Goal: Task Accomplishment & Management: Manage account settings

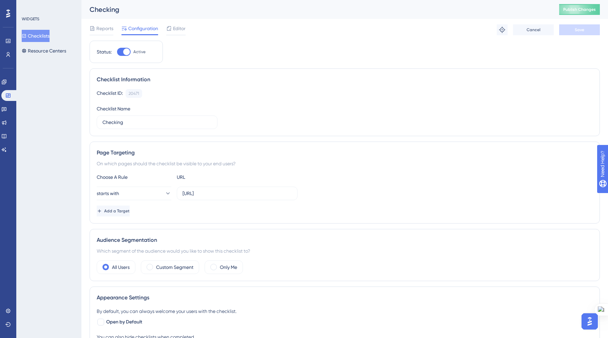
click at [120, 50] on div at bounding box center [124, 52] width 14 height 8
click at [117, 52] on input "Active" at bounding box center [117, 52] width 0 height 0
click at [584, 28] on button "Save" at bounding box center [579, 29] width 41 height 11
click at [582, 11] on span "Publish Changes" at bounding box center [579, 9] width 33 height 5
click at [125, 52] on div at bounding box center [124, 52] width 14 height 8
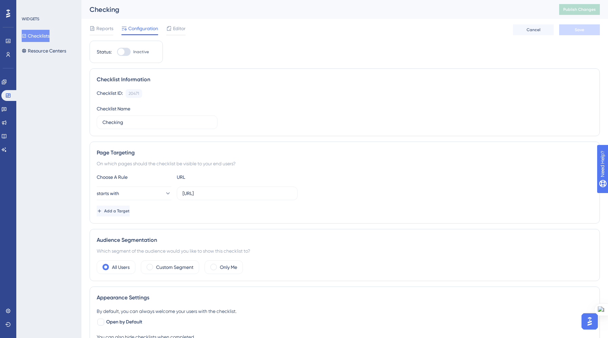
click at [117, 52] on input "Inactive" at bounding box center [117, 52] width 0 height 0
checkbox input "true"
click at [571, 28] on button "Save" at bounding box center [579, 29] width 41 height 11
click at [578, 12] on span "Publish Changes" at bounding box center [579, 9] width 33 height 5
click at [9, 51] on link at bounding box center [7, 54] width 5 height 11
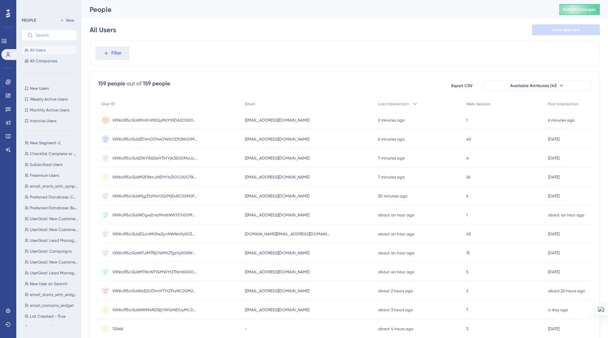
click at [106, 119] on circle at bounding box center [105, 120] width 8 height 8
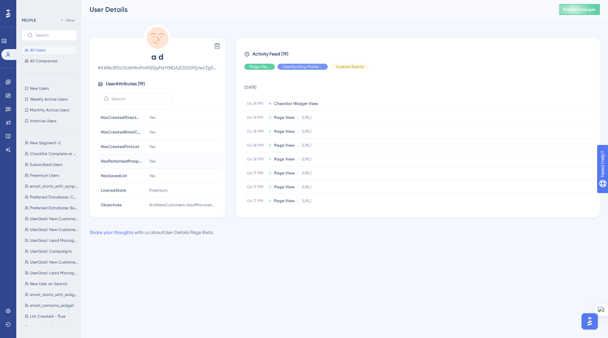
scroll to position [177, 0]
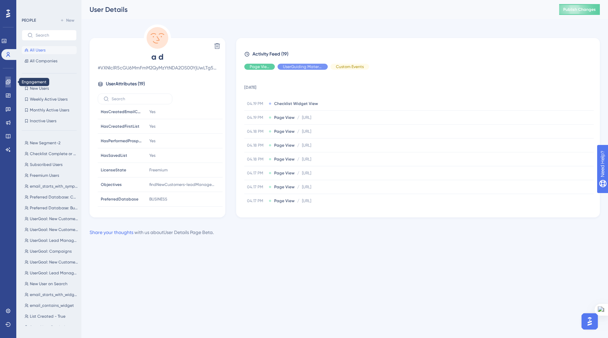
click at [6, 81] on icon at bounding box center [7, 81] width 5 height 5
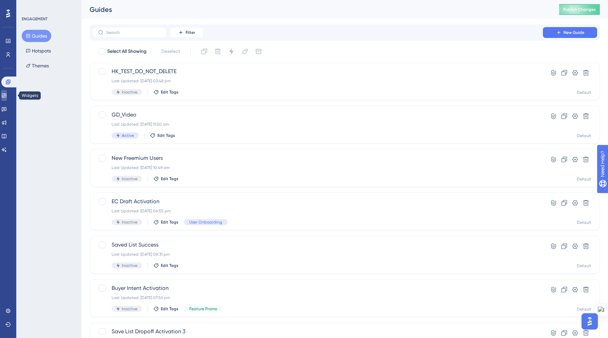
click at [5, 94] on icon at bounding box center [3, 95] width 5 height 5
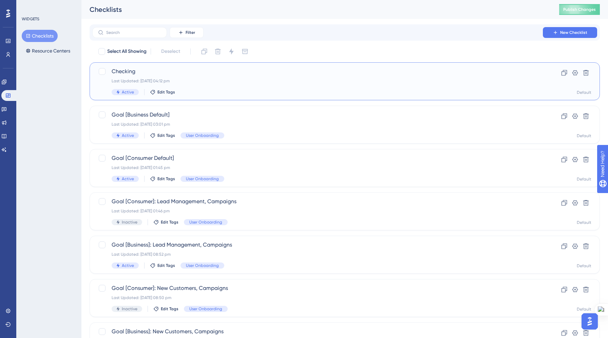
click at [217, 77] on div "Checking Last Updated: 10 Sept 2025 04:12 pm Active Edit Tags" at bounding box center [318, 81] width 412 height 28
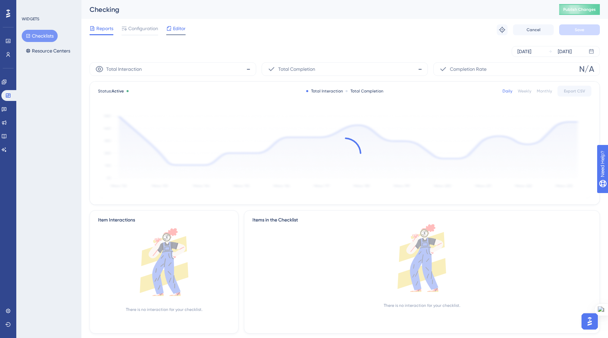
click at [173, 31] on span "Editor" at bounding box center [179, 28] width 13 height 8
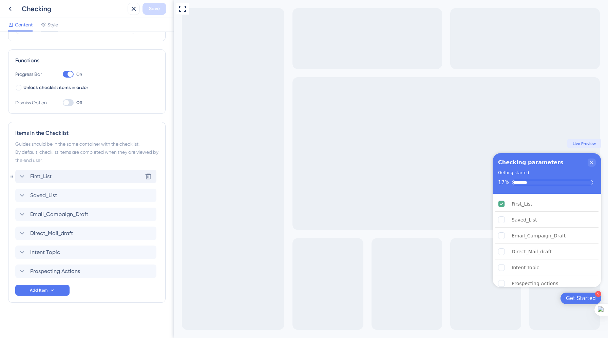
click at [105, 178] on div "First_List Delete" at bounding box center [85, 177] width 141 height 14
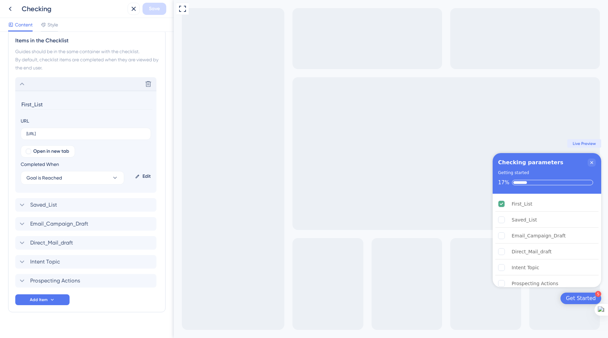
scroll to position [184, 0]
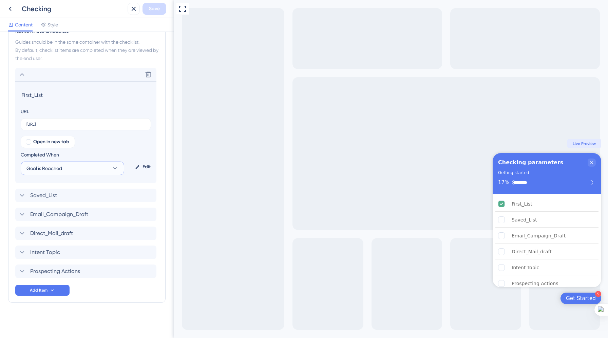
click at [113, 168] on icon at bounding box center [115, 168] width 7 height 7
click at [90, 204] on div "Goal is Reached Goal is Reached" at bounding box center [73, 203] width 84 height 14
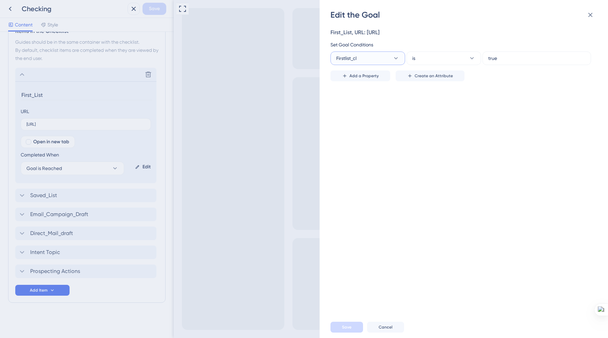
click at [394, 60] on icon at bounding box center [395, 58] width 7 height 7
type input "Ha"
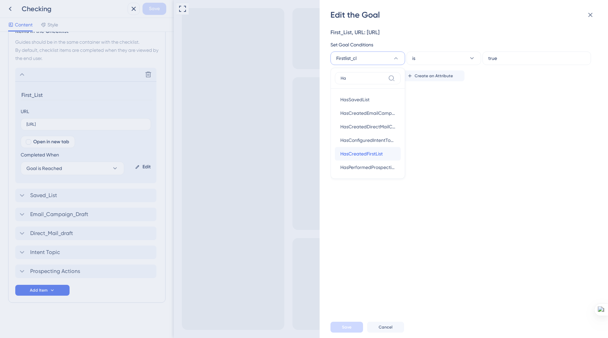
click at [377, 151] on span "HasCreatedFirstList" at bounding box center [361, 154] width 42 height 8
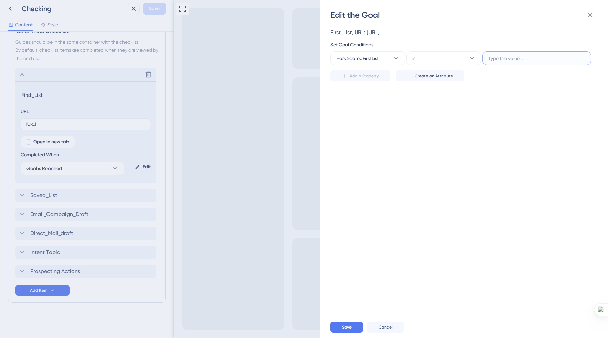
click at [511, 56] on input "text" at bounding box center [536, 58] width 97 height 7
type input "Yes"
click at [340, 325] on button "Save" at bounding box center [346, 327] width 33 height 11
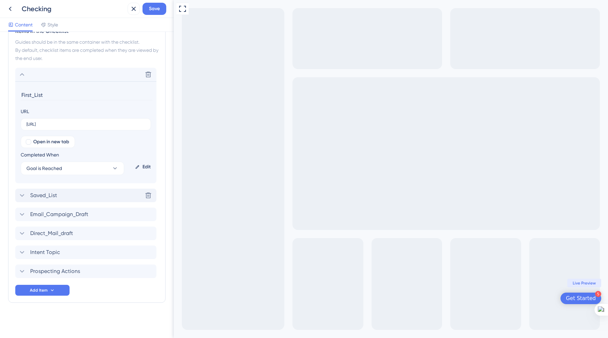
click at [26, 194] on div "Saved_List" at bounding box center [37, 196] width 39 height 8
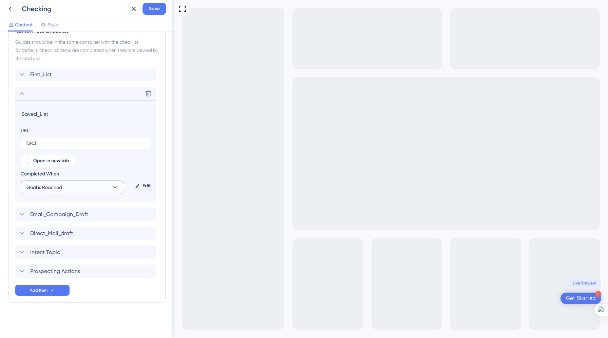
click at [59, 188] on span "Goal is Reached" at bounding box center [44, 187] width 36 height 8
click at [82, 219] on div "Goal is Reached Goal is Reached" at bounding box center [73, 222] width 84 height 14
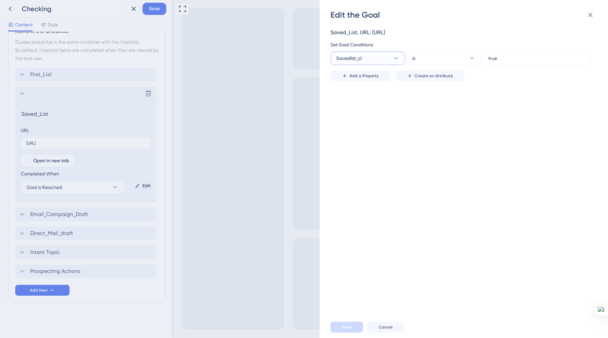
click at [384, 61] on button "Savedlist_cl" at bounding box center [367, 59] width 75 height 14
type input "Ha"
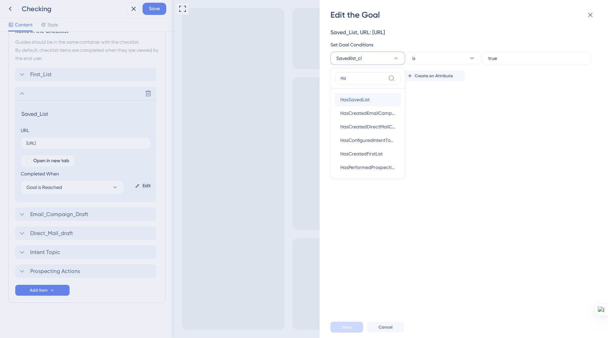
click at [377, 98] on div "HasSavedList HasSavedList" at bounding box center [367, 100] width 55 height 14
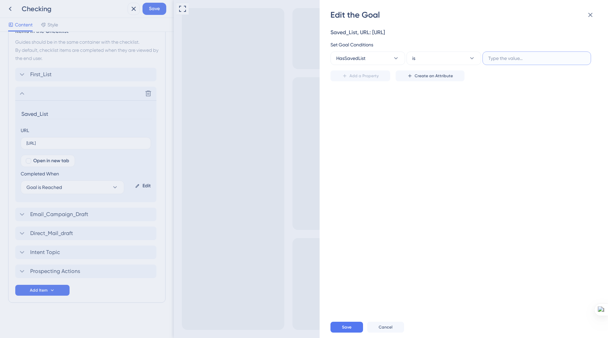
click at [514, 58] on input "text" at bounding box center [536, 58] width 97 height 7
type input "Yes"
click at [348, 326] on span "Save" at bounding box center [346, 327] width 9 height 5
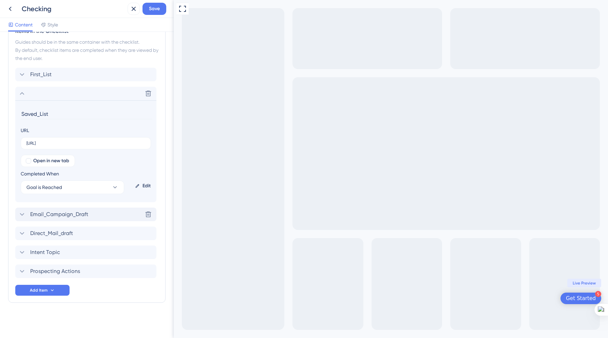
click at [74, 212] on span "Email_Campaign_Draft" at bounding box center [59, 215] width 58 height 8
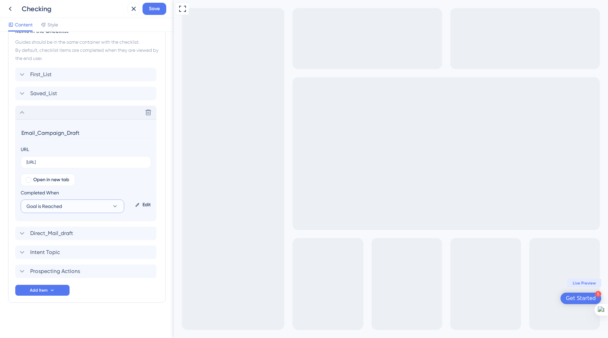
click at [87, 207] on button "Goal is Reached" at bounding box center [72, 207] width 103 height 14
click at [81, 238] on div "Goal is Reached Goal is Reached" at bounding box center [73, 241] width 84 height 14
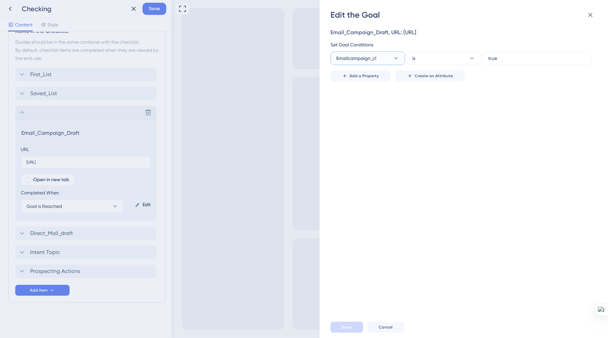
click at [384, 58] on button "Emailcampaign_cl" at bounding box center [367, 59] width 75 height 14
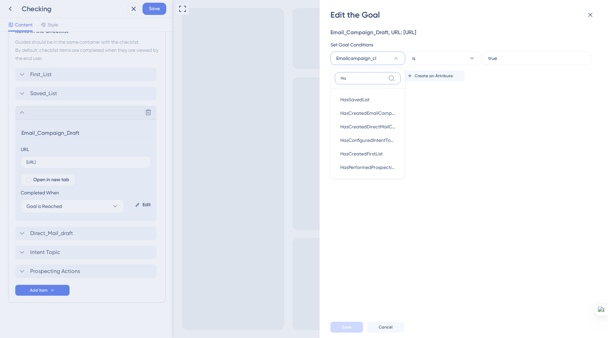
type input "Has"
click at [374, 109] on div "HasCreatedEmailCampaign HasCreatedEmailCampaign" at bounding box center [367, 113] width 55 height 14
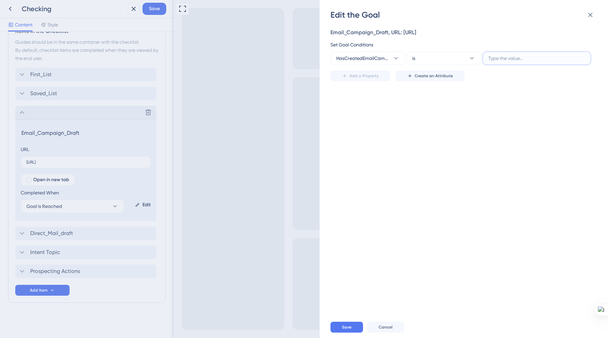
click at [496, 59] on input "text" at bounding box center [536, 58] width 97 height 7
type input "Yes"
click at [341, 326] on button "Save" at bounding box center [346, 327] width 33 height 11
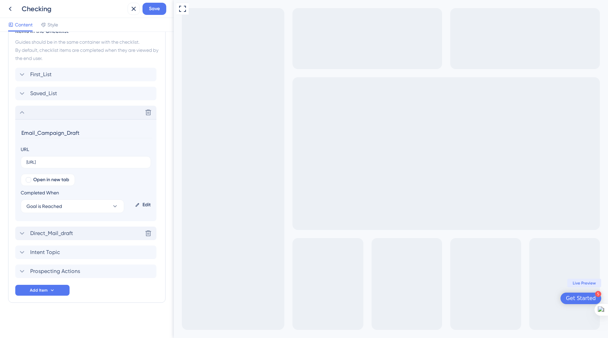
click at [61, 232] on span "Direct_Mail_draft" at bounding box center [51, 234] width 43 height 8
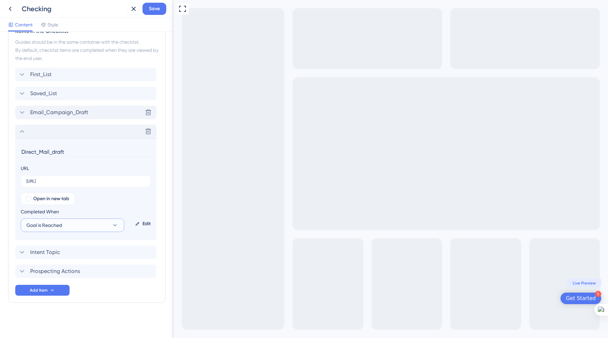
click at [71, 225] on button "Goal is Reached" at bounding box center [72, 226] width 103 height 14
click at [60, 259] on span "Goal is Reached" at bounding box center [49, 260] width 36 height 8
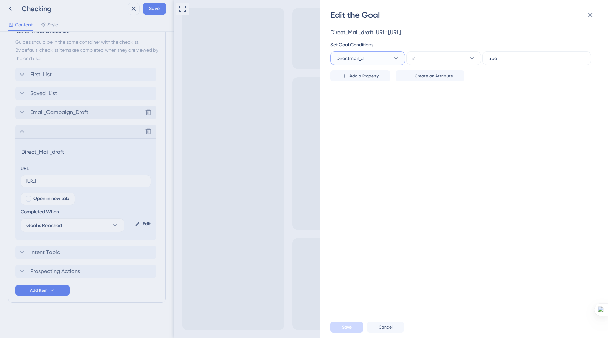
click at [377, 57] on button "Directmail_cl" at bounding box center [367, 59] width 75 height 14
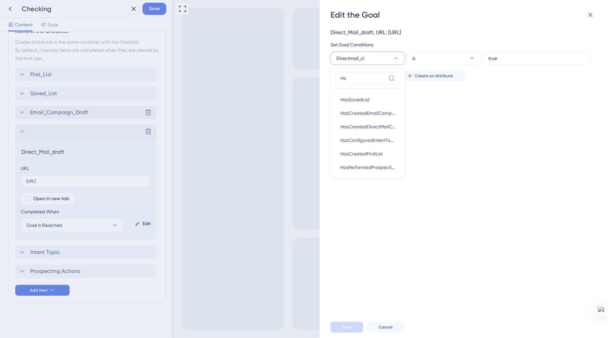
type input "Has"
click at [368, 123] on span "HasCreatedDirectMailCampaign" at bounding box center [367, 127] width 55 height 8
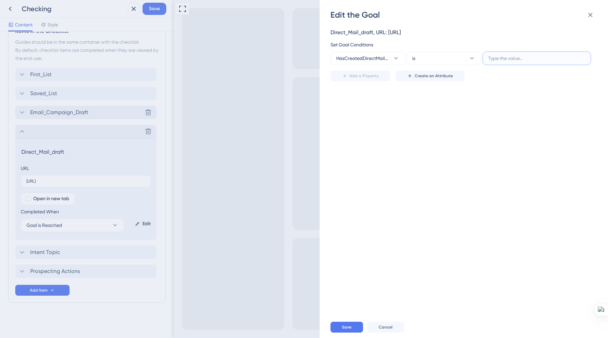
click at [497, 56] on input "text" at bounding box center [536, 58] width 97 height 7
type input "Yes"
click at [342, 323] on button "Save" at bounding box center [346, 327] width 33 height 11
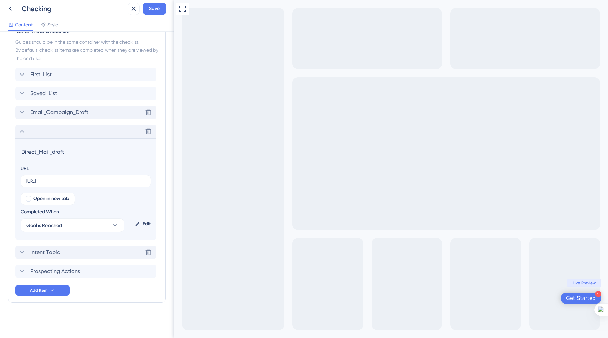
click at [59, 253] on span "Intent Topic" at bounding box center [45, 253] width 30 height 8
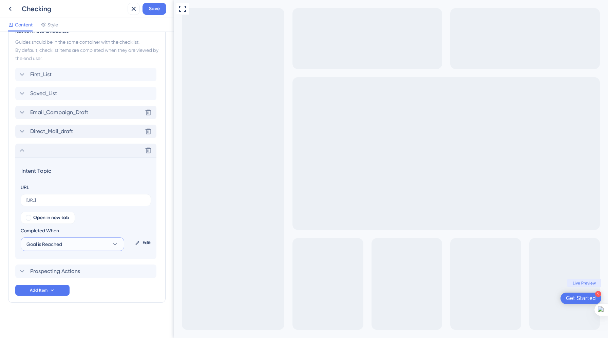
click at [74, 246] on button "Goal is Reached" at bounding box center [72, 245] width 103 height 14
click at [71, 276] on div "Goal is Reached Goal is Reached" at bounding box center [73, 279] width 84 height 14
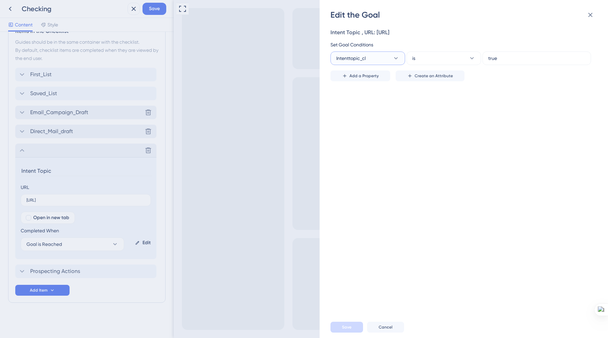
click at [383, 59] on button "Intenttopic_cl" at bounding box center [367, 59] width 75 height 14
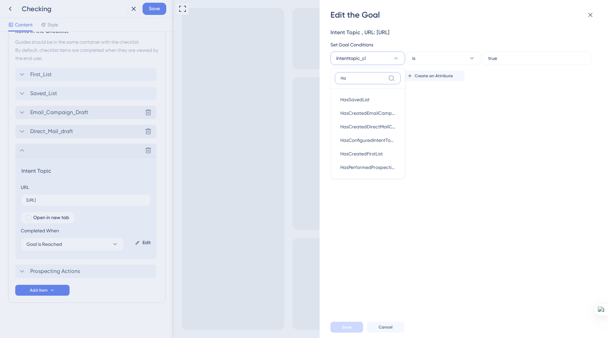
type input "Has"
click at [368, 136] on span "HasConfiguredIntentTopics" at bounding box center [367, 140] width 55 height 8
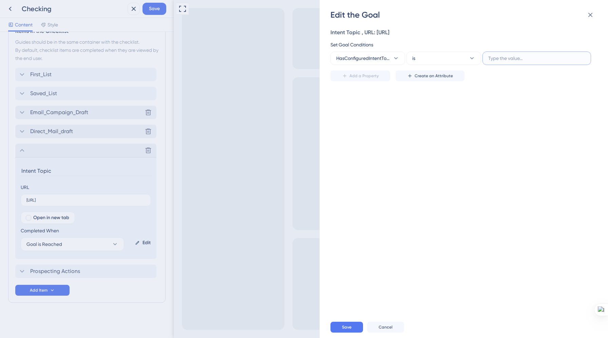
click at [495, 56] on input "text" at bounding box center [536, 58] width 97 height 7
type input "yes"
click at [346, 327] on span "Save" at bounding box center [346, 327] width 9 height 5
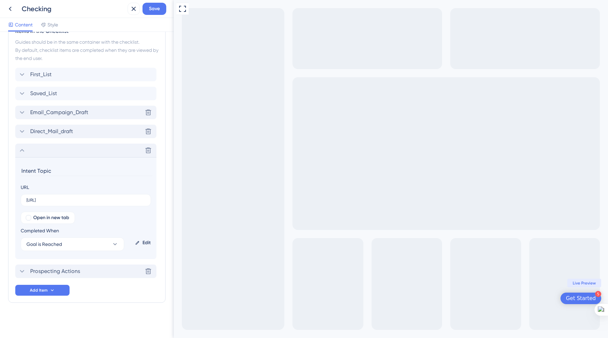
click at [59, 271] on span "Prospecting Actions" at bounding box center [55, 272] width 50 height 8
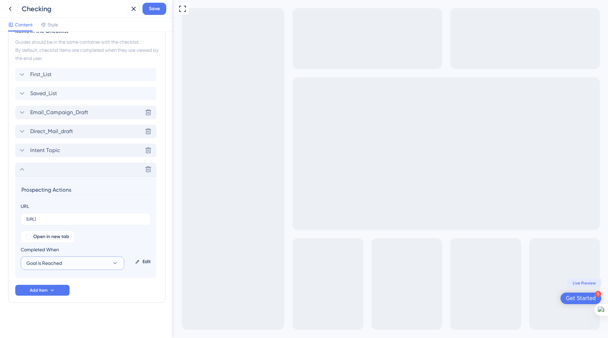
click at [71, 260] on button "Goal is Reached" at bounding box center [72, 264] width 103 height 14
click at [61, 297] on span "Goal is Reached" at bounding box center [49, 298] width 36 height 8
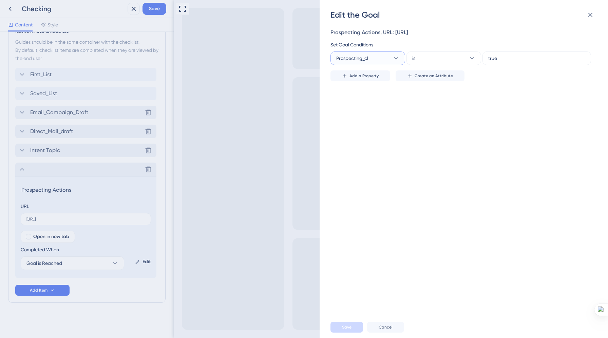
click at [389, 57] on button "Prospecting_cl" at bounding box center [367, 59] width 75 height 14
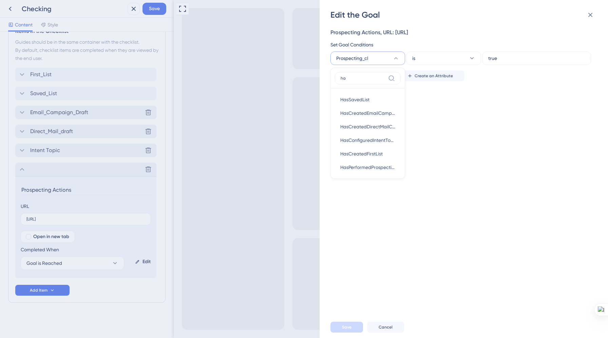
type input "has"
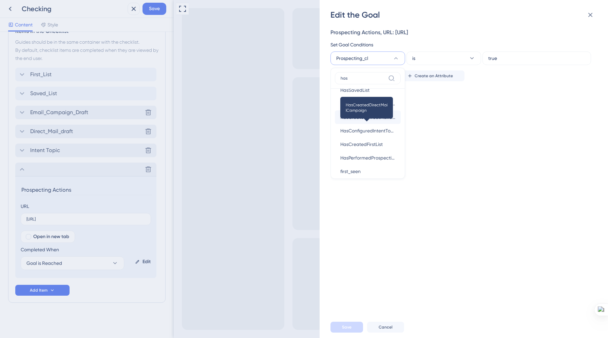
scroll to position [19, 0]
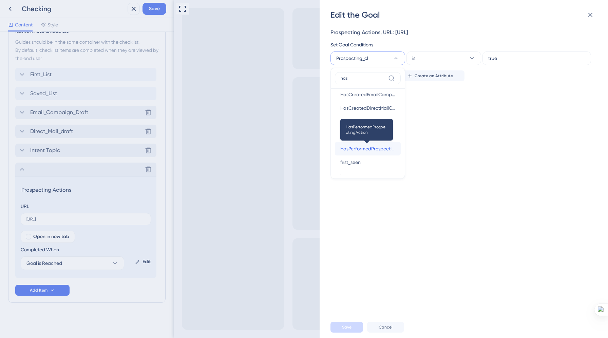
click at [366, 148] on span "HasPerformedProspectingAction" at bounding box center [367, 149] width 55 height 8
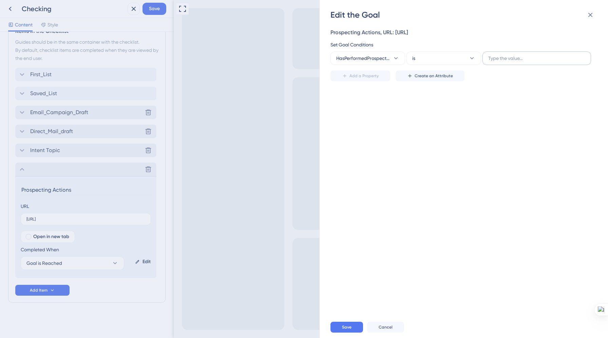
click at [497, 62] on label at bounding box center [536, 59] width 108 height 14
click at [497, 62] on input "text" at bounding box center [536, 58] width 97 height 7
type input "Yes"
click at [343, 329] on span "Save" at bounding box center [346, 327] width 9 height 5
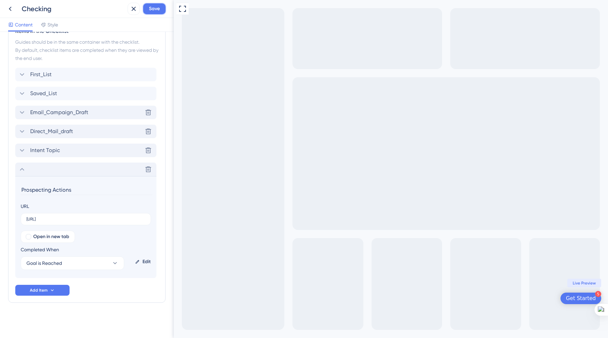
click at [155, 7] on span "Save" at bounding box center [154, 9] width 11 height 8
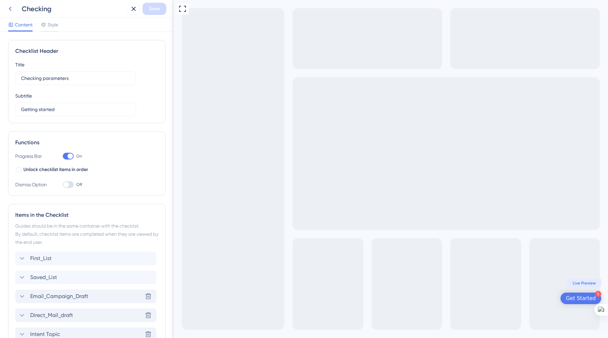
click at [10, 10] on icon at bounding box center [10, 9] width 3 height 4
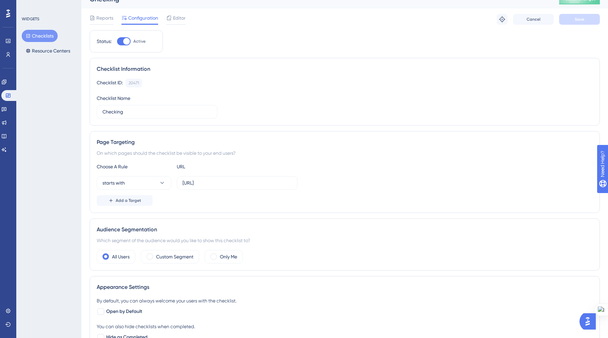
scroll to position [17, 0]
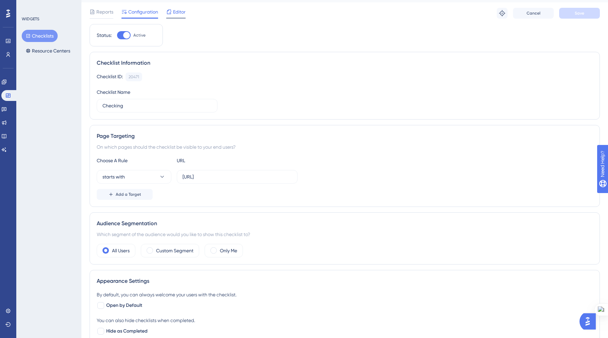
click at [176, 16] on div "Editor" at bounding box center [175, 13] width 19 height 11
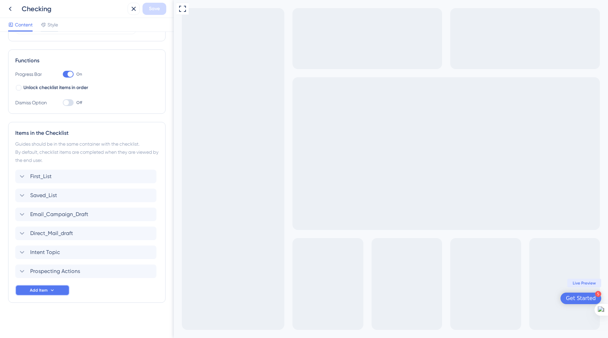
click at [44, 289] on span "Add Item" at bounding box center [39, 290] width 18 height 5
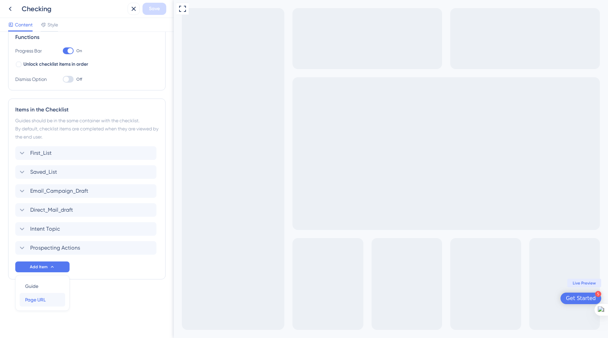
click at [44, 299] on span "Page URL" at bounding box center [35, 300] width 21 height 8
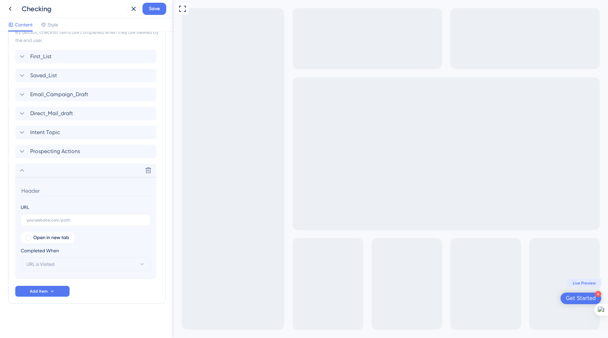
scroll to position [203, 0]
type input "Database Different"
click at [88, 219] on input "text" at bounding box center [85, 219] width 119 height 5
click at [134, 217] on input "text" at bounding box center [85, 219] width 119 height 5
paste input "[URL]"
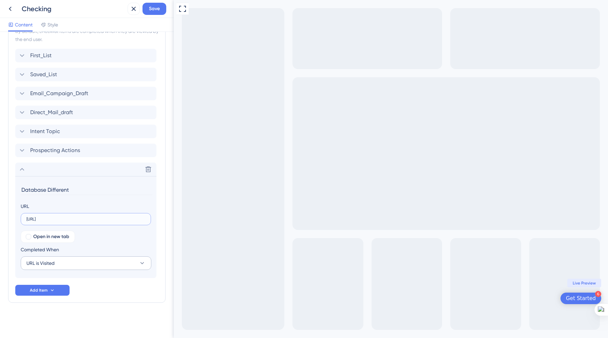
type input "[URL]"
click at [114, 267] on button "URL is Visited" at bounding box center [86, 264] width 131 height 14
click at [93, 293] on div "Goal is Reached Goal is Reached" at bounding box center [86, 298] width 111 height 14
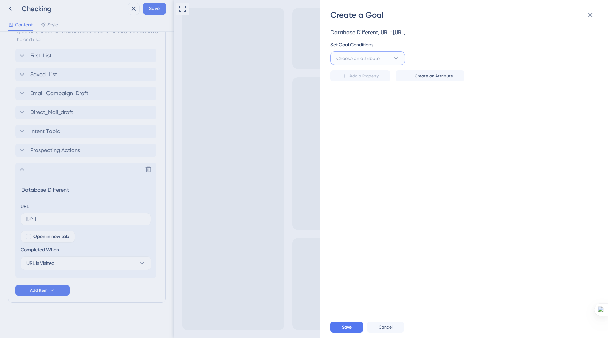
click at [381, 61] on button "Choose an attribute" at bounding box center [367, 59] width 75 height 14
type input "Has"
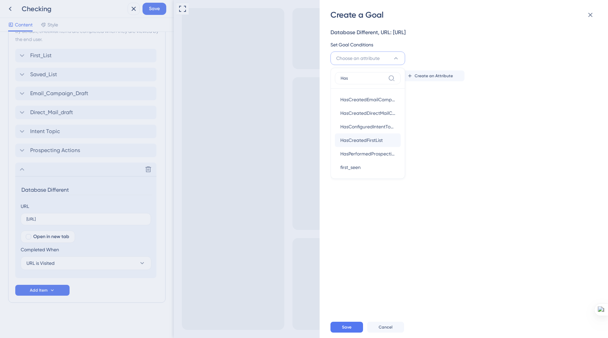
scroll to position [0, 0]
click at [384, 325] on span "Cancel" at bounding box center [385, 327] width 14 height 5
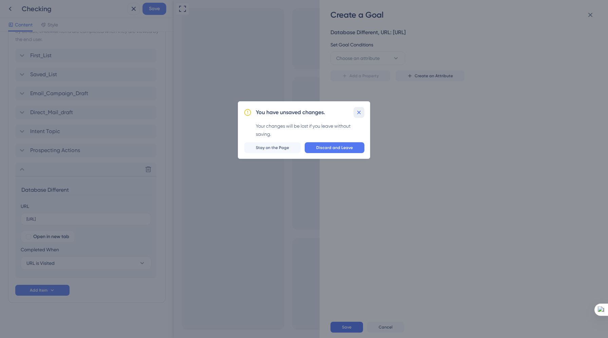
click at [359, 111] on icon at bounding box center [358, 112] width 7 height 7
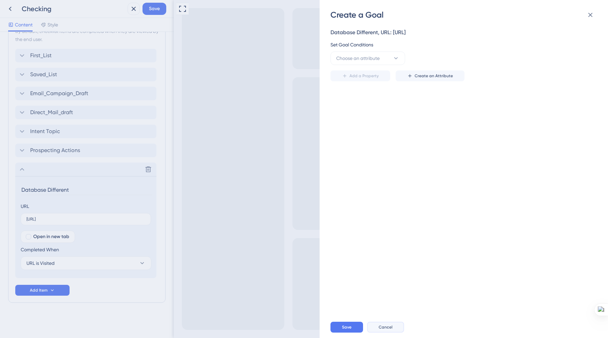
click at [388, 322] on button "Cancel" at bounding box center [385, 327] width 37 height 11
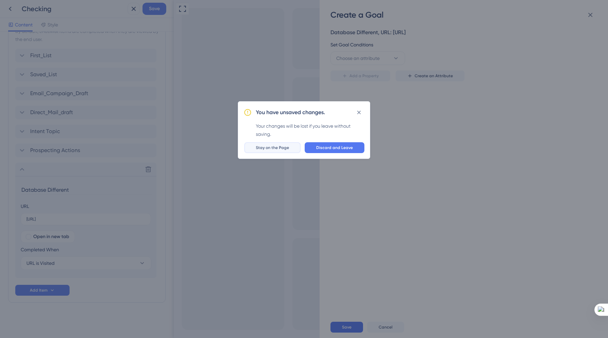
click at [281, 149] on span "Stay on the Page" at bounding box center [272, 147] width 33 height 5
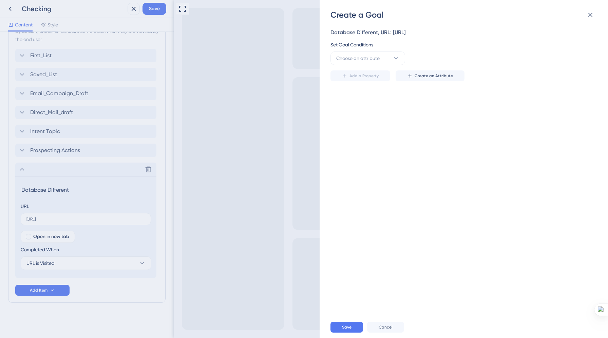
click at [146, 170] on div "Create a Goal Database Different, URL: http://localhost:3000 Set Goal Condition…" at bounding box center [304, 169] width 608 height 338
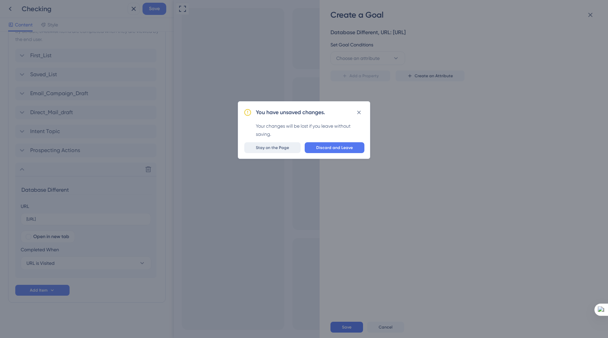
click at [276, 148] on span "Stay on the Page" at bounding box center [272, 147] width 33 height 5
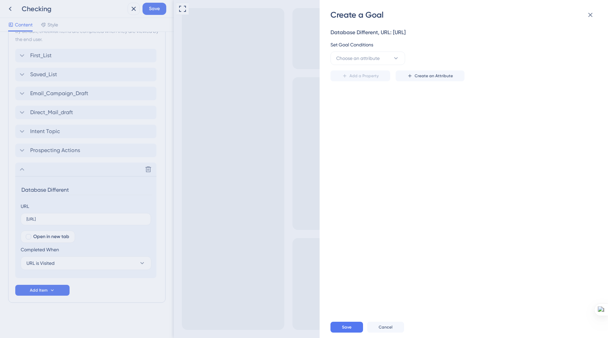
click at [147, 169] on div "Create a Goal Database Different, URL: http://localhost:3000 Set Goal Condition…" at bounding box center [304, 169] width 608 height 338
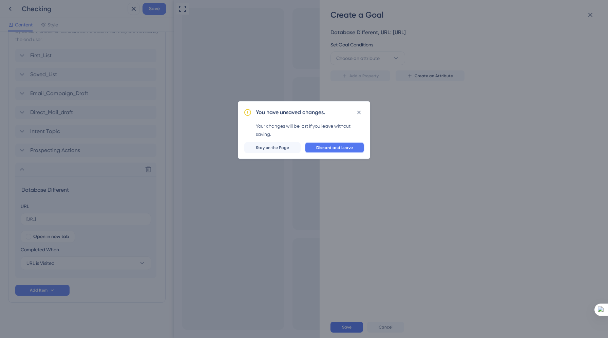
click at [343, 145] on button "Discard and Leave" at bounding box center [334, 147] width 60 height 11
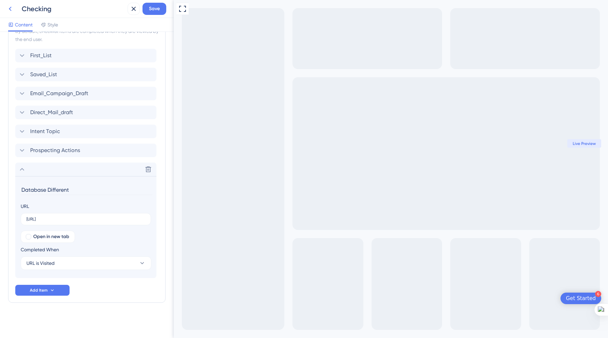
click at [14, 8] on icon at bounding box center [10, 9] width 8 height 8
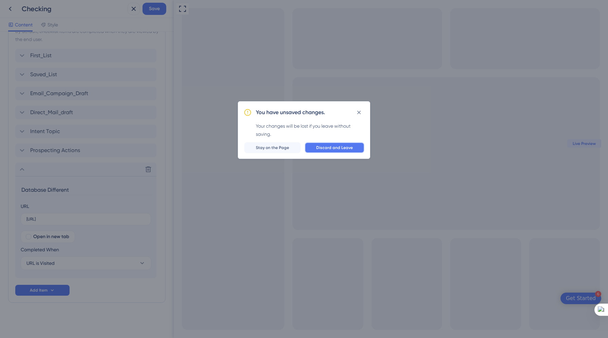
click at [324, 147] on span "Discard and Leave" at bounding box center [334, 147] width 37 height 5
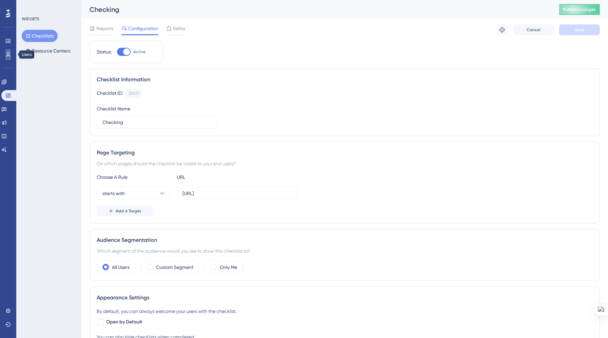
click at [5, 59] on link at bounding box center [7, 54] width 5 height 11
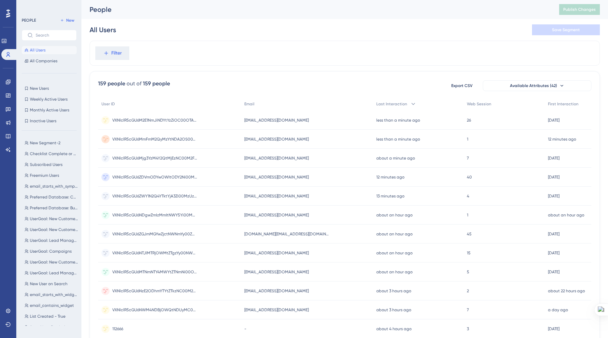
click at [108, 139] on circle at bounding box center [105, 139] width 8 height 8
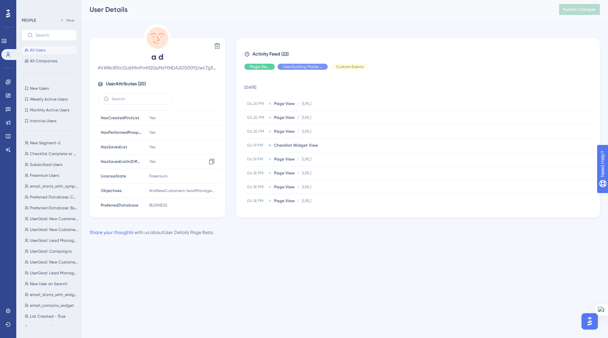
scroll to position [188, 0]
click at [180, 241] on div "Performance Users Engagement Widgets Feedback Product Updates Knowledge Base AI…" at bounding box center [344, 124] width 526 height 248
click at [9, 90] on link at bounding box center [7, 95] width 5 height 11
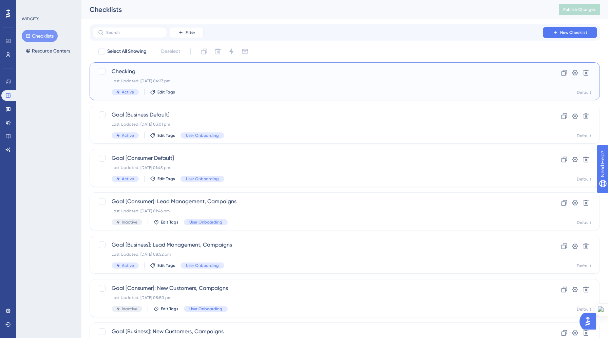
click at [232, 84] on div "Checking Last Updated: [DATE] 04:23 pm Active Edit Tags" at bounding box center [318, 81] width 412 height 28
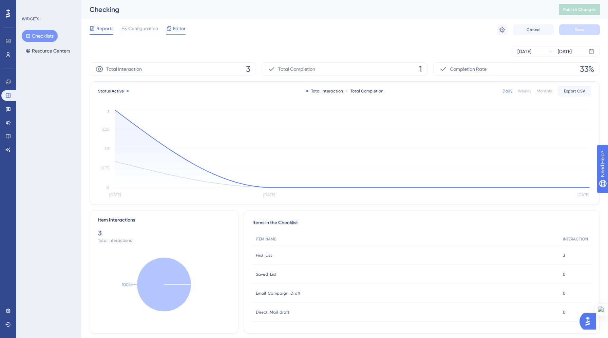
click at [176, 32] on span "Editor" at bounding box center [179, 28] width 13 height 8
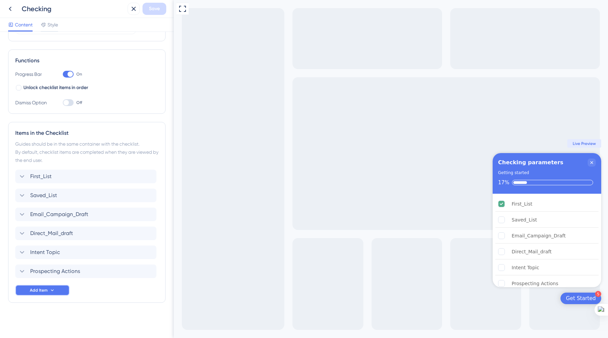
click at [56, 288] on button "Add Item" at bounding box center [42, 290] width 54 height 11
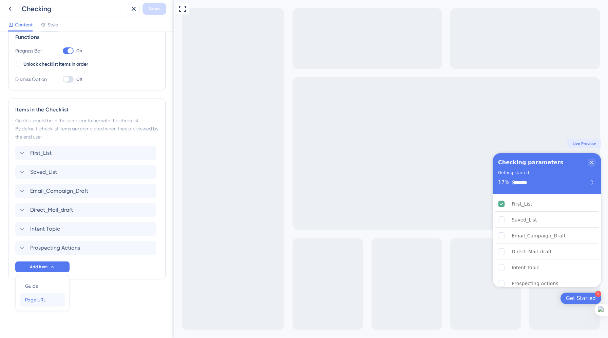
click at [46, 297] on div "Page URL Page URL" at bounding box center [42, 300] width 35 height 14
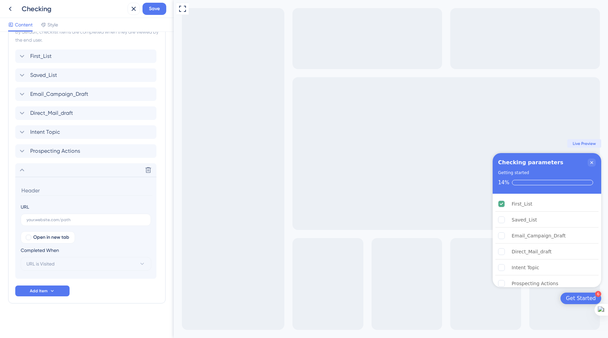
scroll to position [203, 0]
type input "Different Database"
click at [105, 215] on label at bounding box center [86, 219] width 130 height 12
click at [105, 217] on input "text" at bounding box center [85, 219] width 119 height 5
paste input "[URL]"
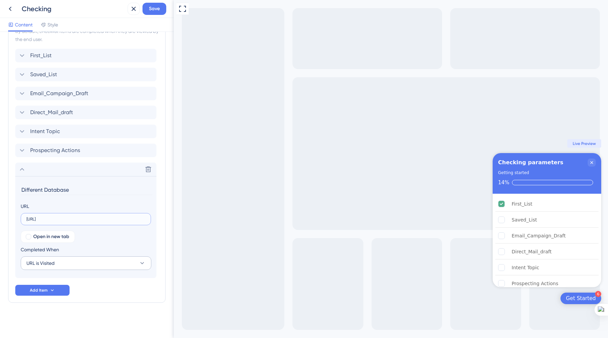
type input "[URL]"
click at [103, 260] on button "URL is Visited" at bounding box center [86, 264] width 131 height 14
click at [85, 291] on div "Goal is Reached Goal is Reached" at bounding box center [86, 298] width 111 height 14
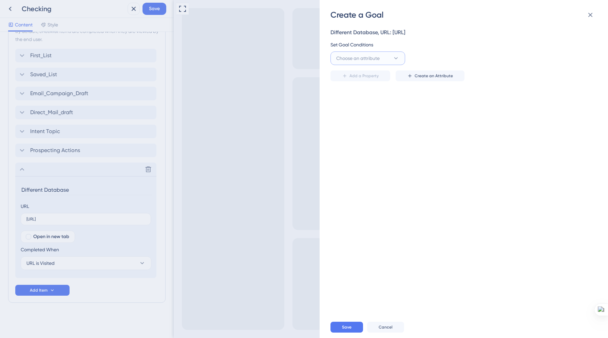
click at [371, 63] on button "Choose an attribute" at bounding box center [367, 59] width 75 height 14
type input "Has"
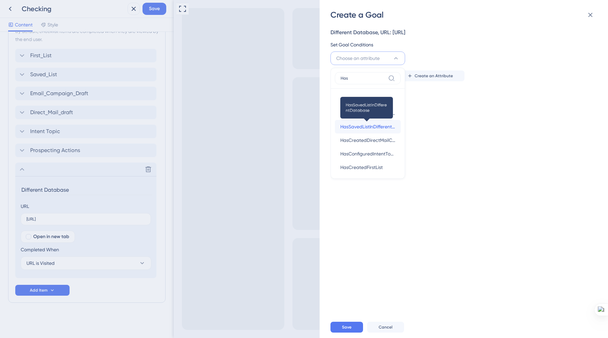
click at [367, 127] on span "HasSavedListInDifferentDatabase" at bounding box center [367, 127] width 55 height 8
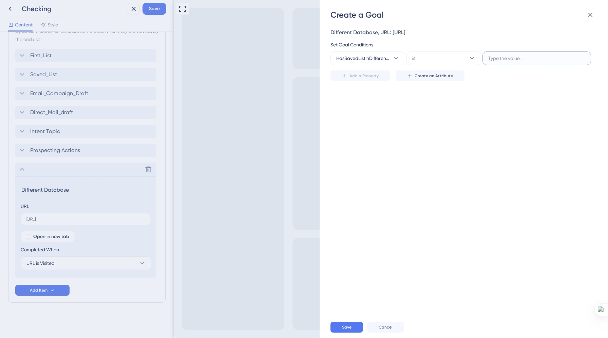
click at [491, 61] on input "text" at bounding box center [536, 58] width 97 height 7
type input "Yes"
click at [351, 326] on span "Save" at bounding box center [346, 327] width 9 height 5
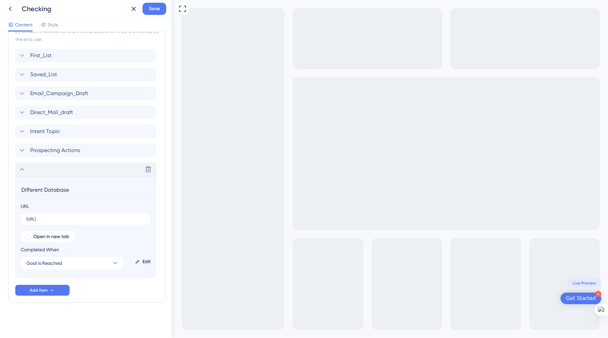
click at [20, 170] on icon at bounding box center [22, 169] width 8 height 8
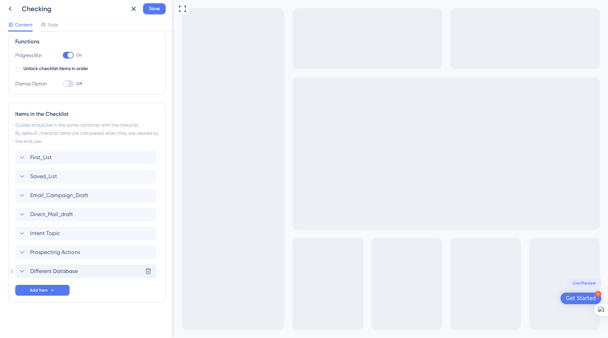
click at [154, 12] on span "Save" at bounding box center [154, 9] width 11 height 8
